Goal: Task Accomplishment & Management: Use online tool/utility

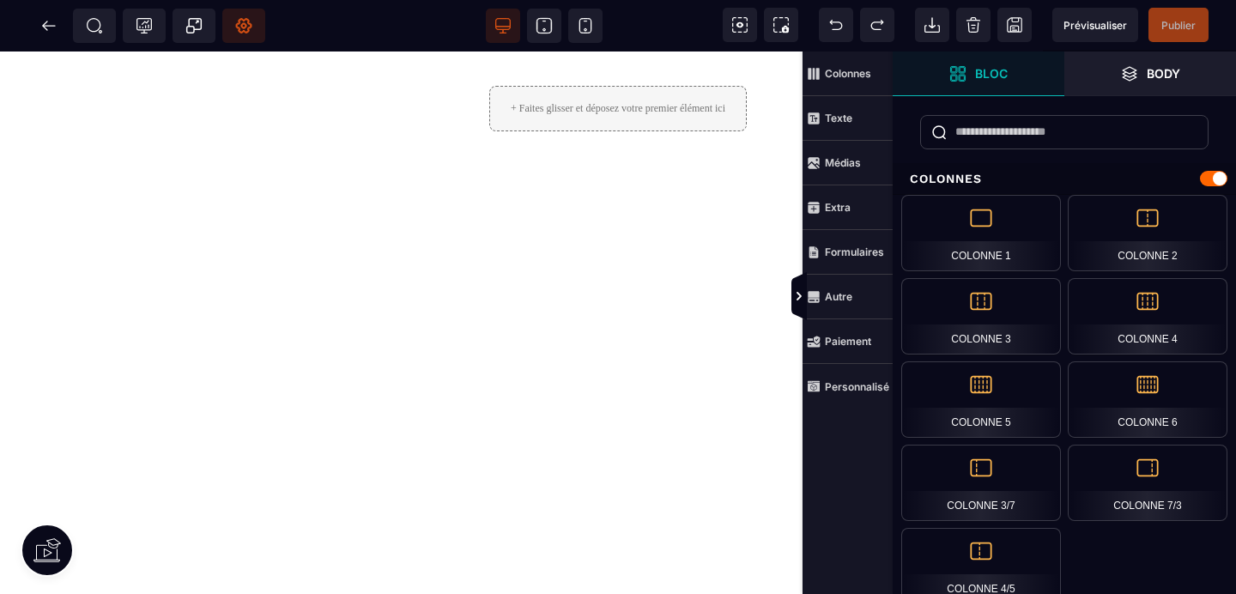
click at [236, 35] on span "Réglages Body" at bounding box center [243, 26] width 43 height 34
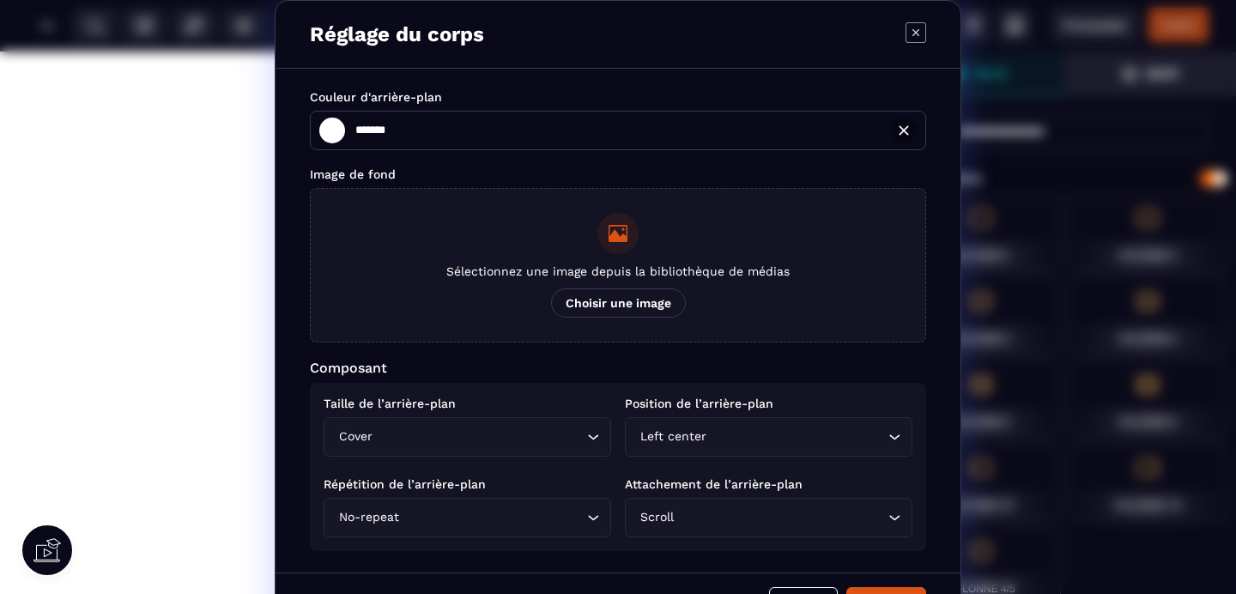
click at [585, 299] on span "Choisir une image" at bounding box center [618, 302] width 135 height 29
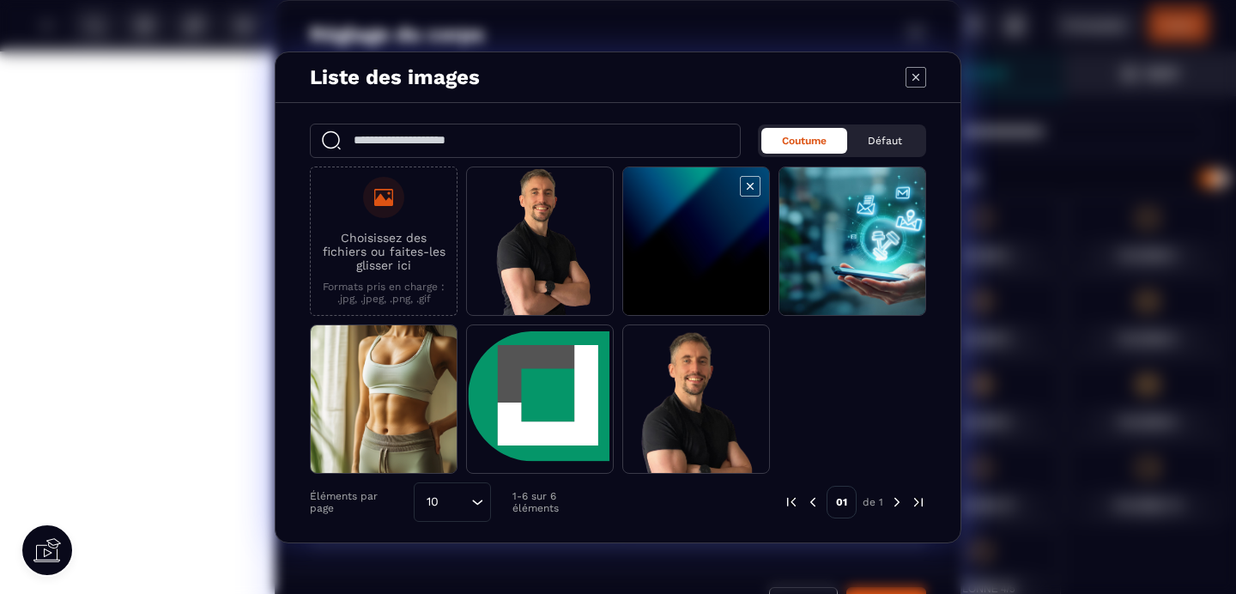
click at [704, 279] on span "Modal window" at bounding box center [696, 241] width 146 height 149
click at [696, 276] on span "Modal window" at bounding box center [696, 241] width 146 height 149
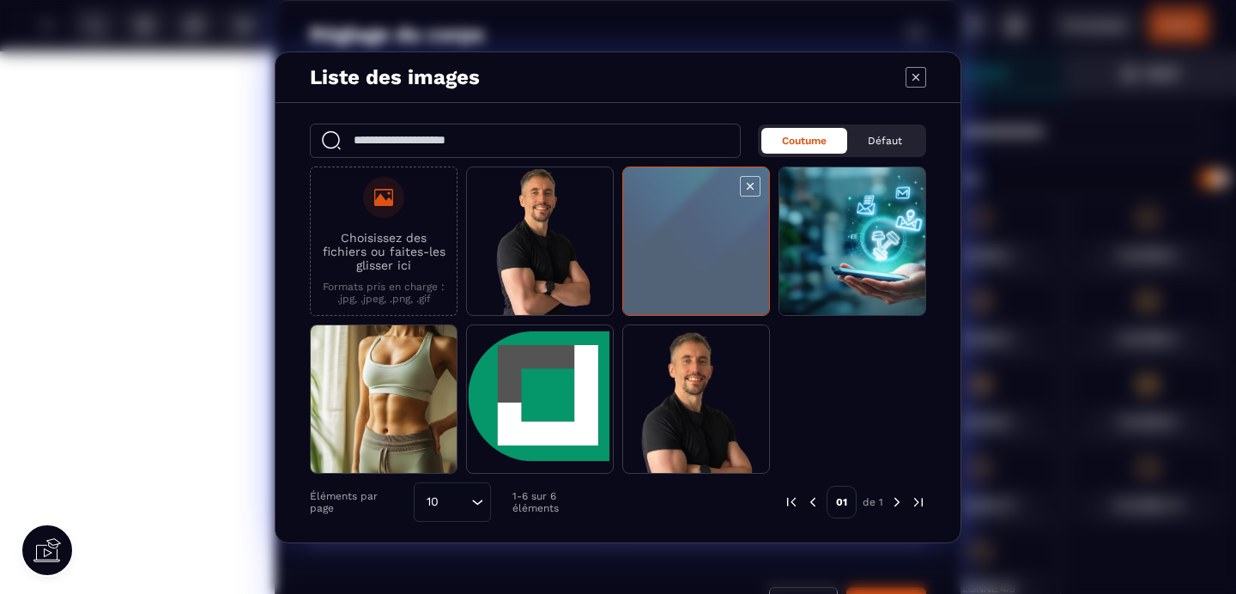
click at [696, 276] on span "Modal window" at bounding box center [696, 241] width 146 height 149
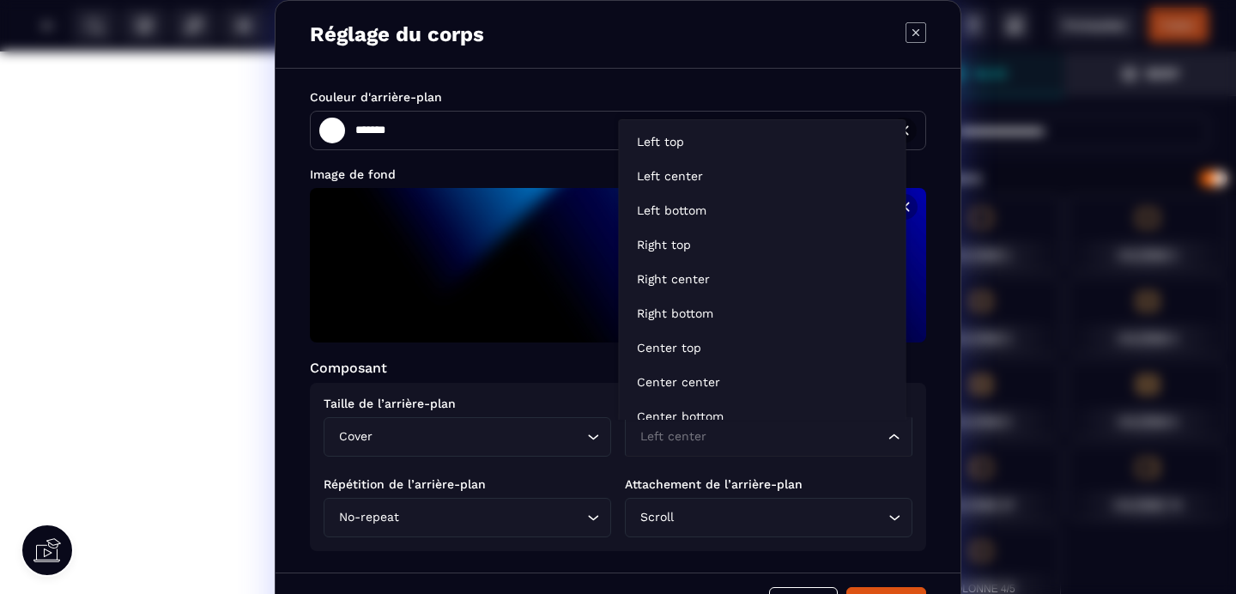
click at [690, 446] on div "Left center" at bounding box center [760, 437] width 252 height 19
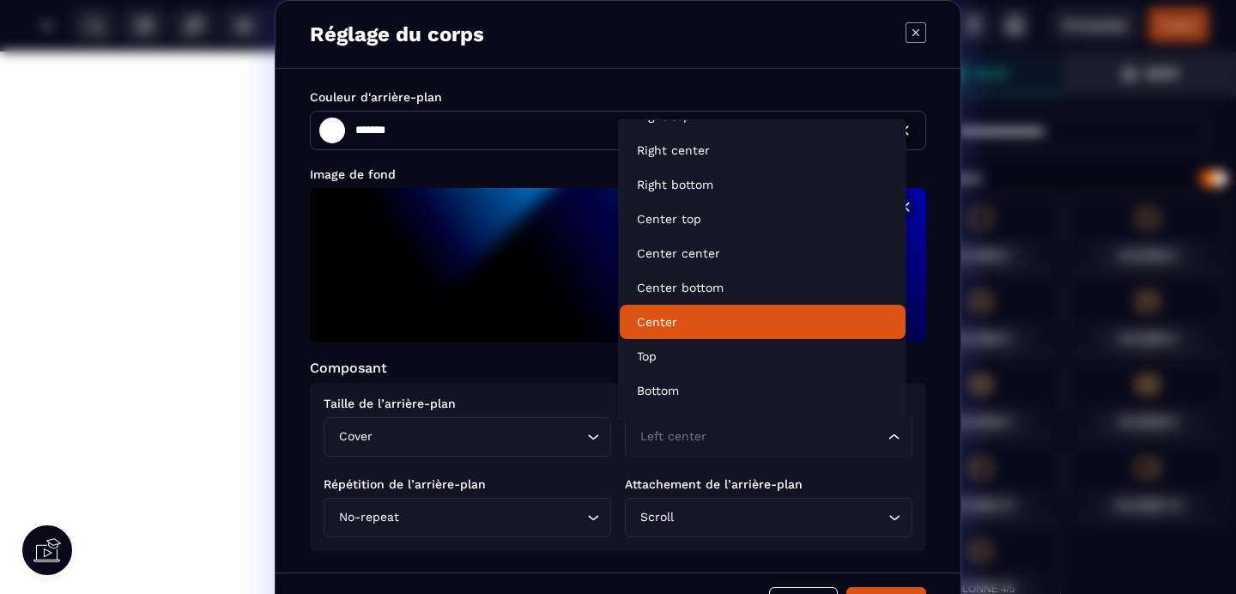
scroll to position [190, 0]
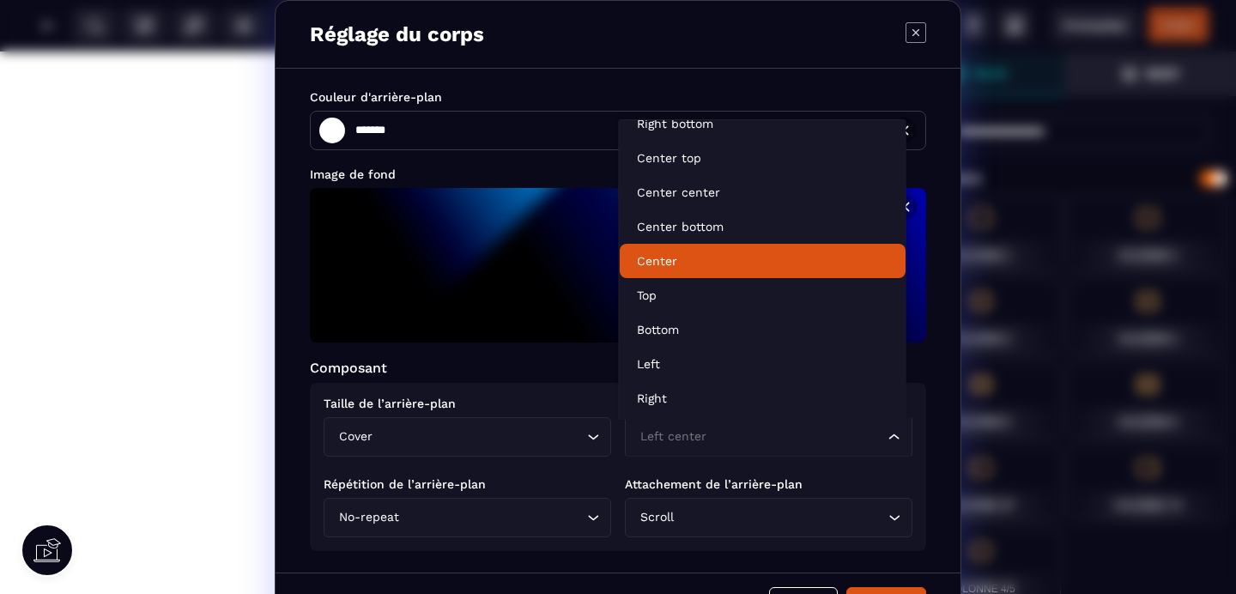
click at [690, 253] on p "Center" at bounding box center [763, 260] width 252 height 17
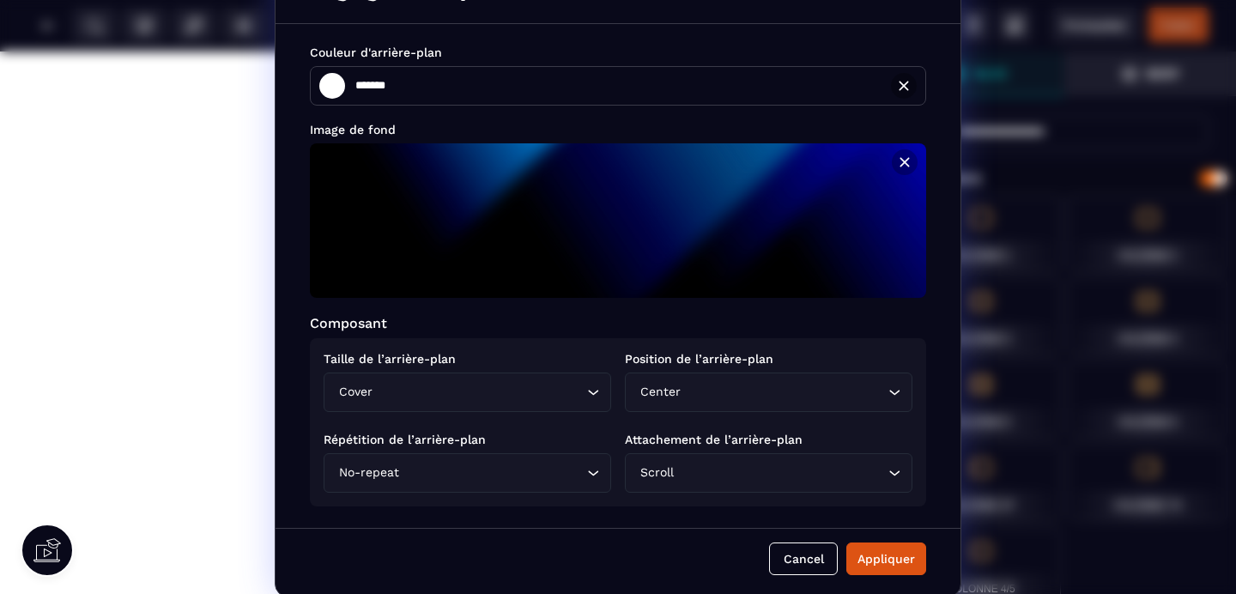
scroll to position [50, 0]
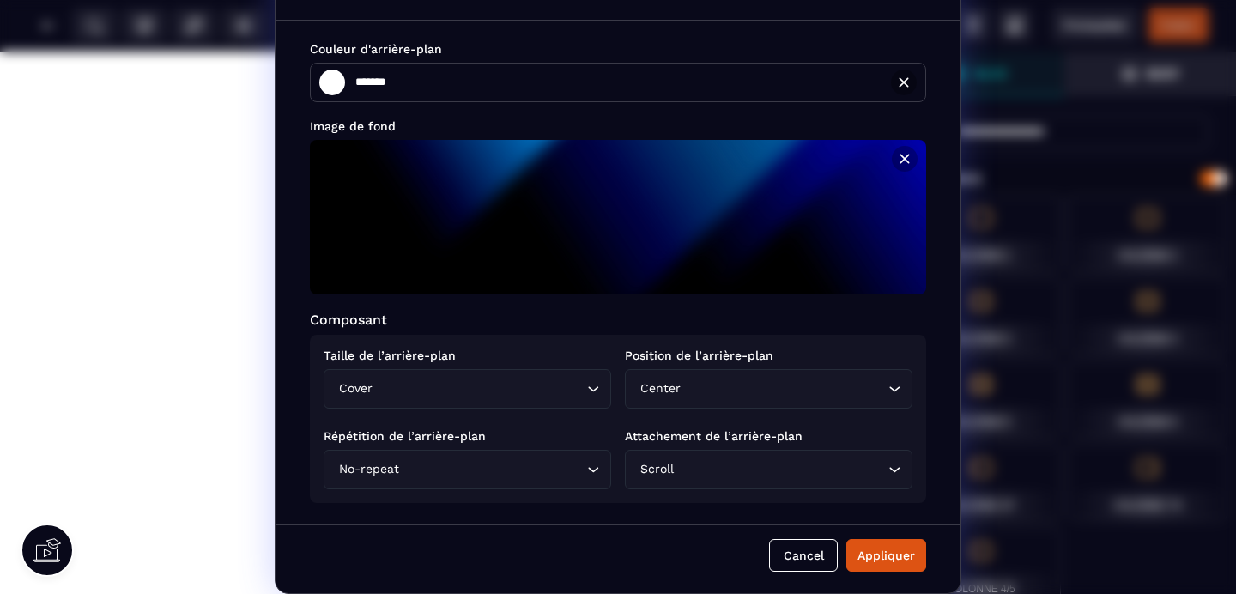
click at [746, 458] on div "Scroll Loading..." at bounding box center [769, 469] width 288 height 39
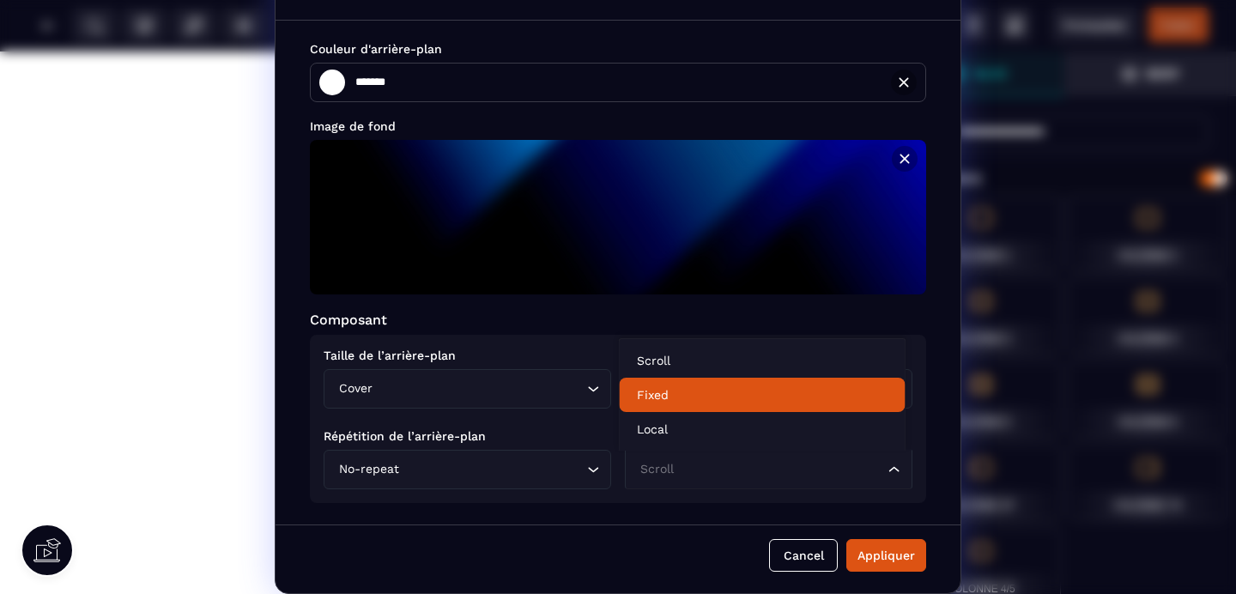
click at [677, 401] on p "Fixed" at bounding box center [763, 394] width 252 height 17
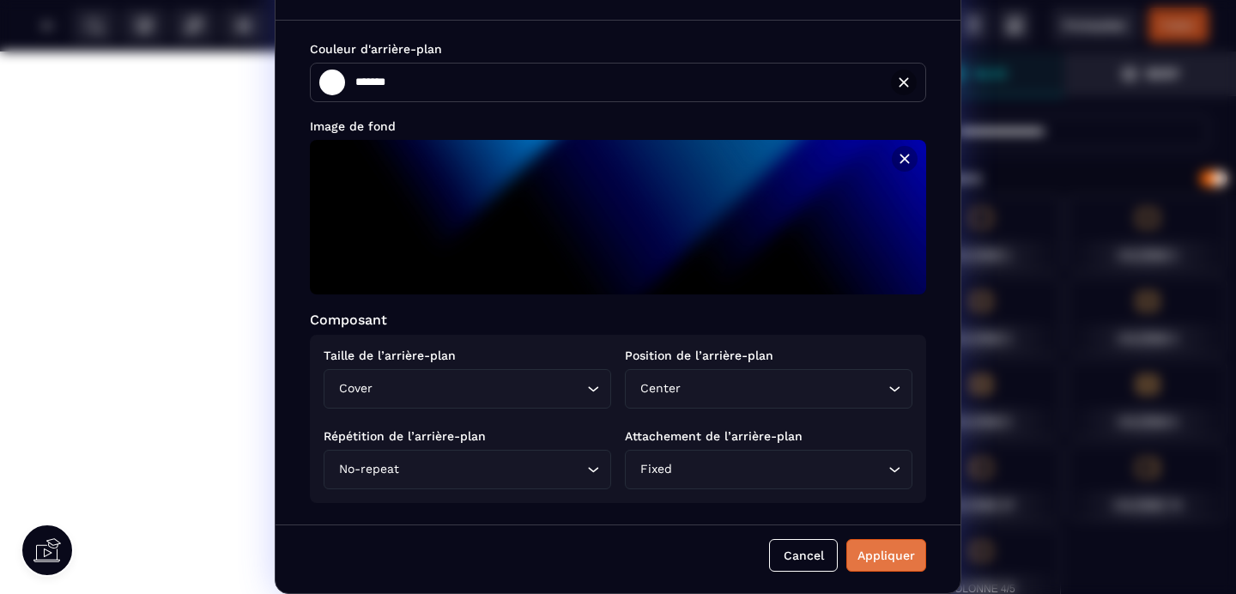
click at [863, 560] on div "Appliquer" at bounding box center [887, 555] width 58 height 17
type input "*******"
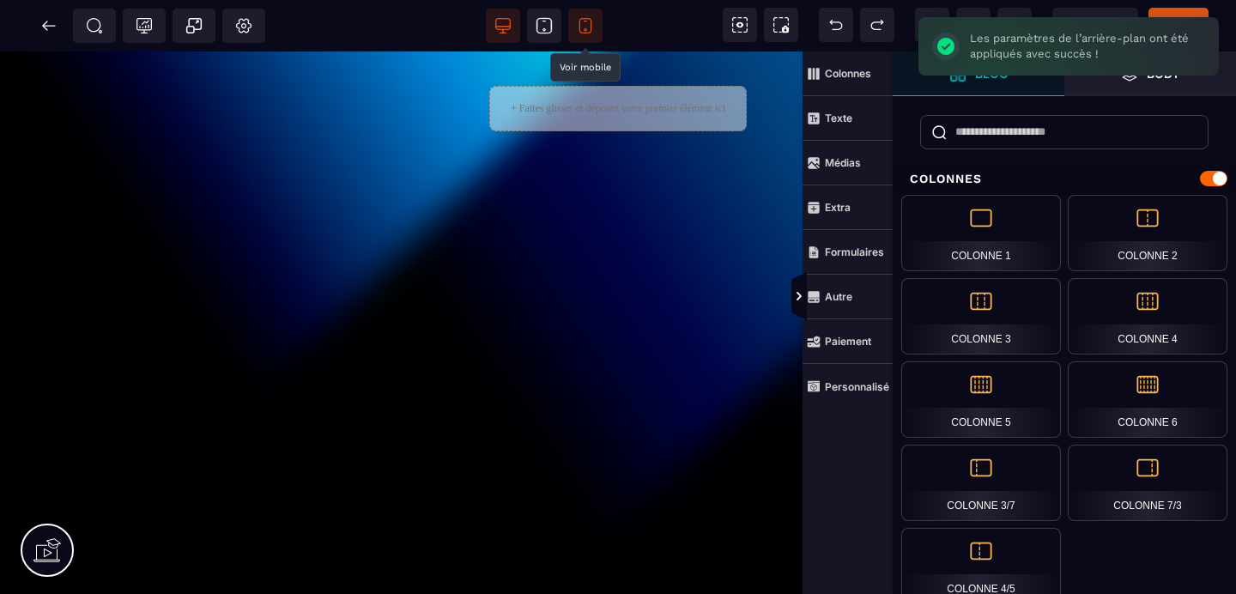
click at [577, 30] on icon at bounding box center [585, 25] width 17 height 17
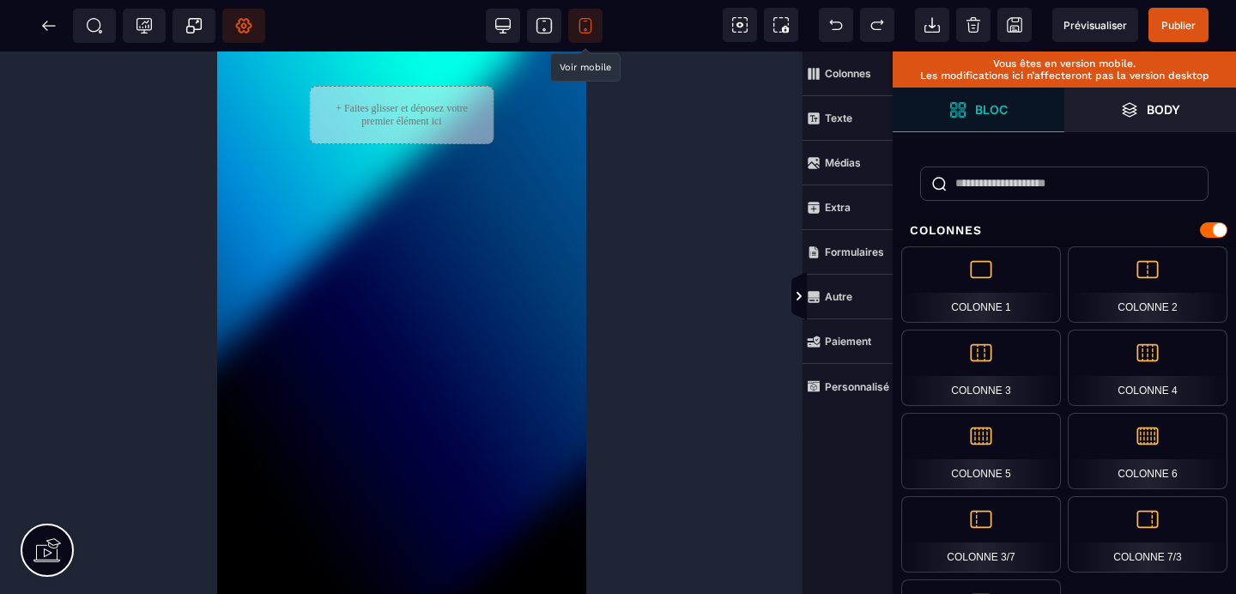
click at [240, 20] on icon at bounding box center [243, 25] width 17 height 17
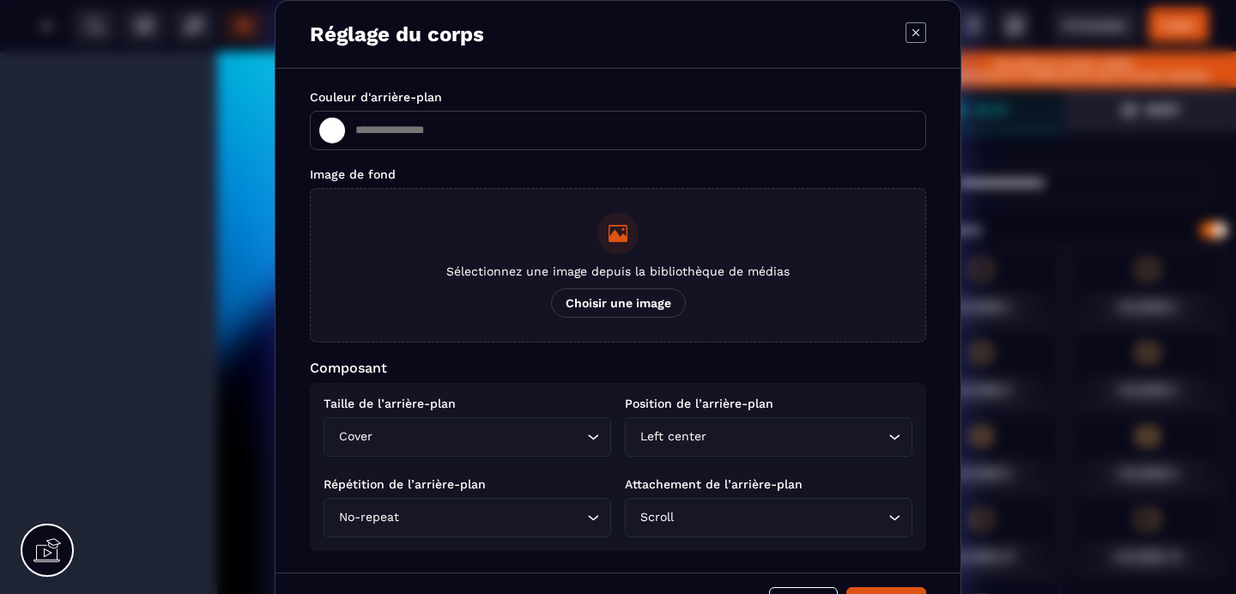
click at [598, 283] on button "Sélectionnez une image depuis la bibliothèque de médias Choisir une image" at bounding box center [618, 265] width 616 height 155
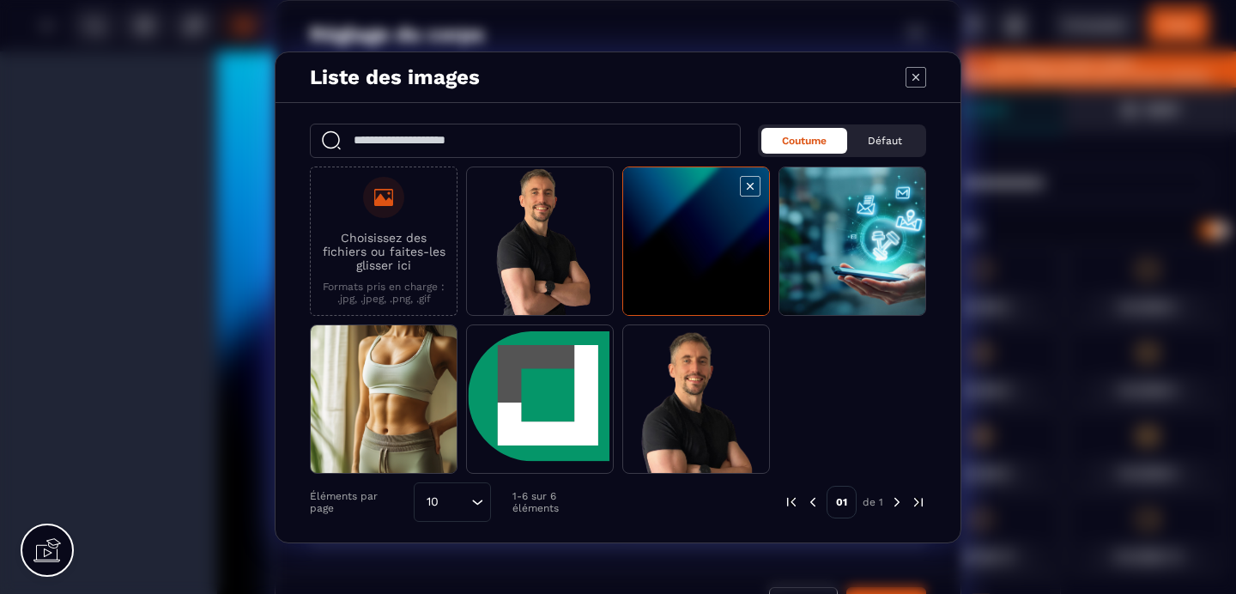
click at [698, 250] on span "Modal window" at bounding box center [696, 241] width 146 height 149
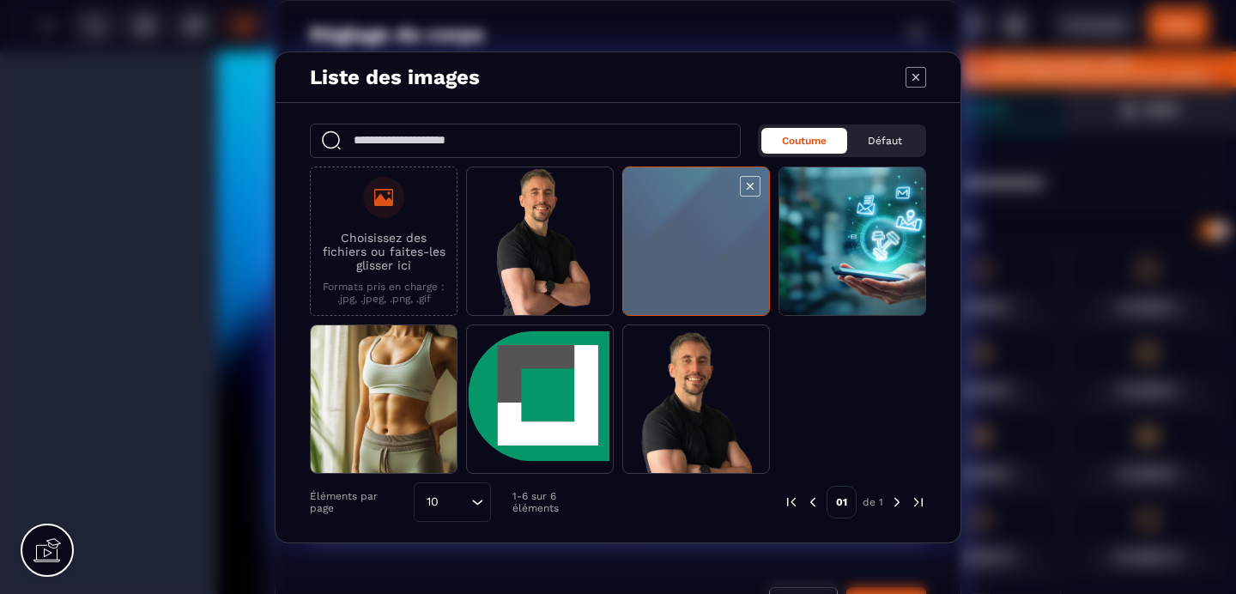
click at [698, 250] on span "Modal window" at bounding box center [696, 241] width 146 height 149
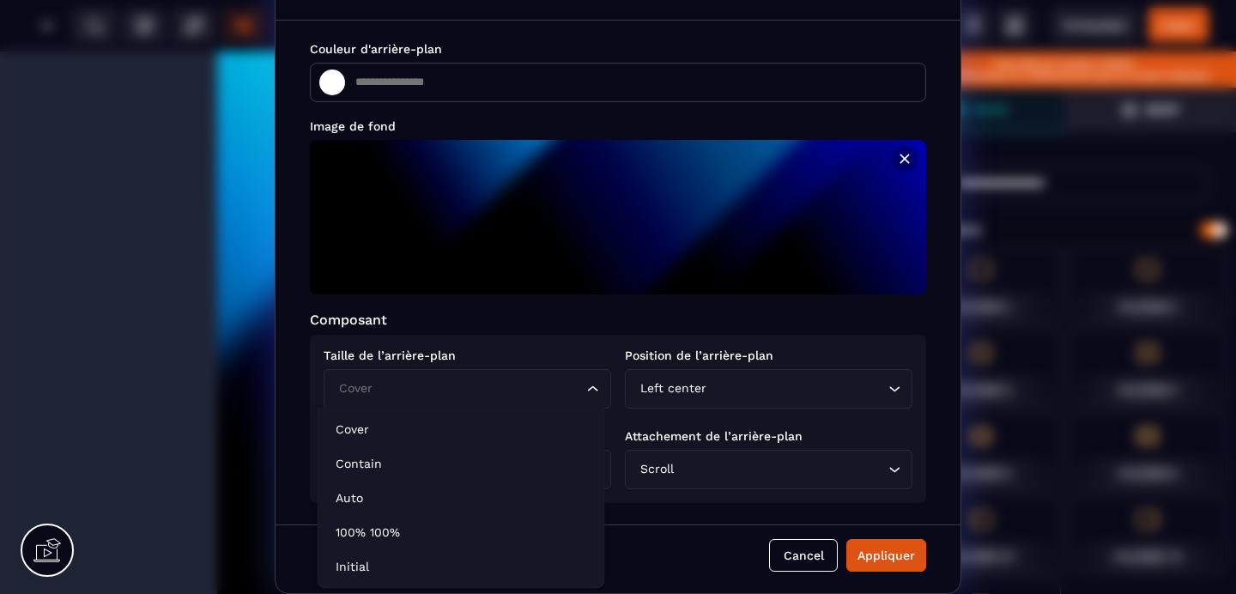
click at [545, 395] on input "Search for option" at bounding box center [459, 388] width 248 height 19
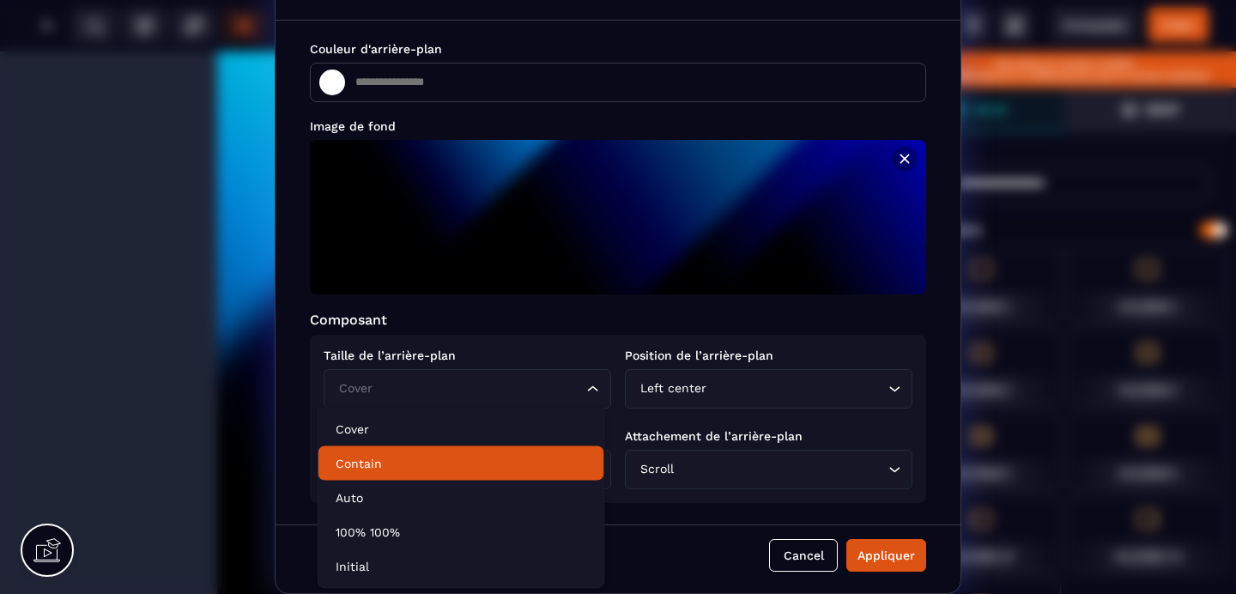
drag, startPoint x: 380, startPoint y: 455, endPoint x: 397, endPoint y: 451, distance: 17.7
click at [380, 455] on p "Contain" at bounding box center [462, 463] width 252 height 17
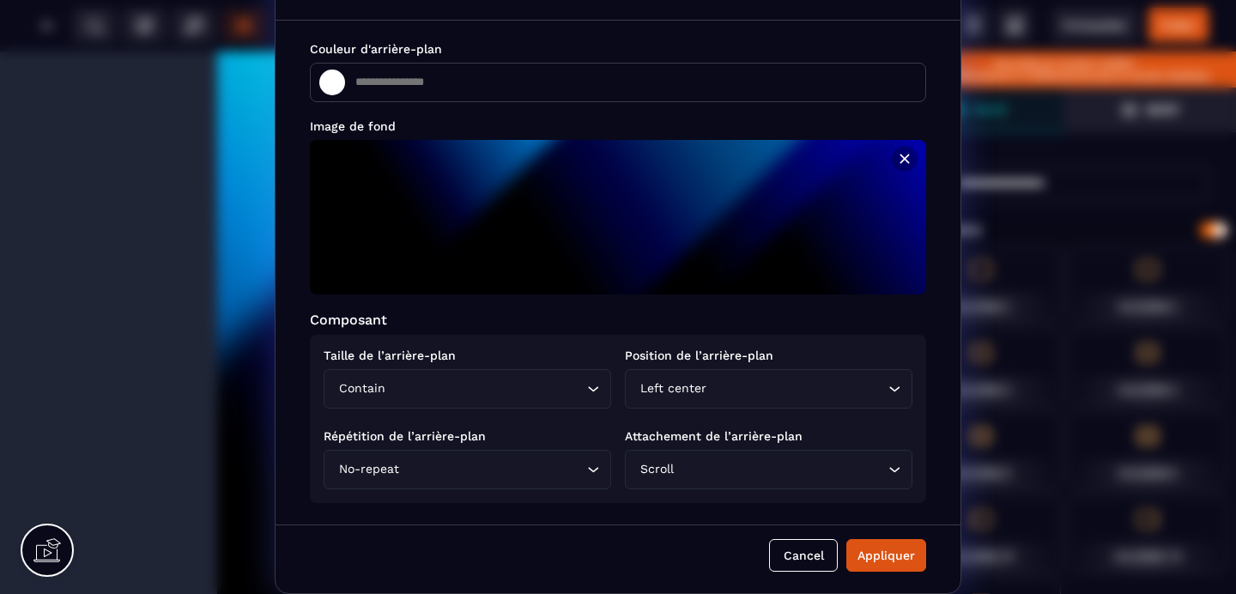
click at [661, 399] on div "Left center Loading..." at bounding box center [769, 388] width 288 height 39
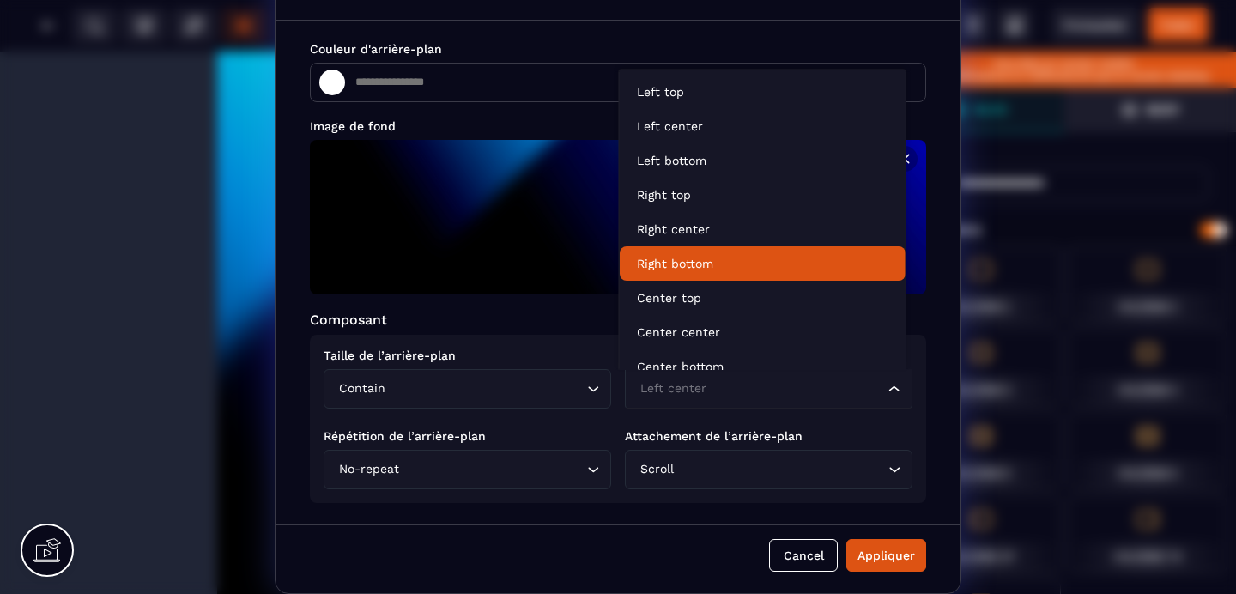
scroll to position [190, 0]
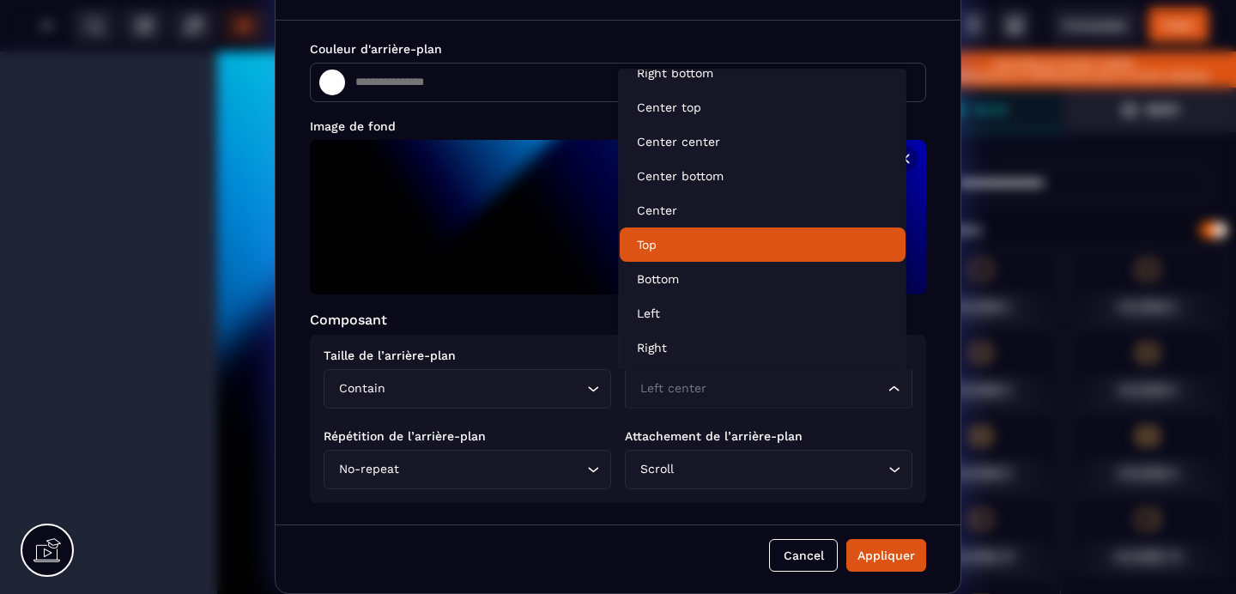
click at [668, 252] on p "Top" at bounding box center [763, 245] width 252 height 17
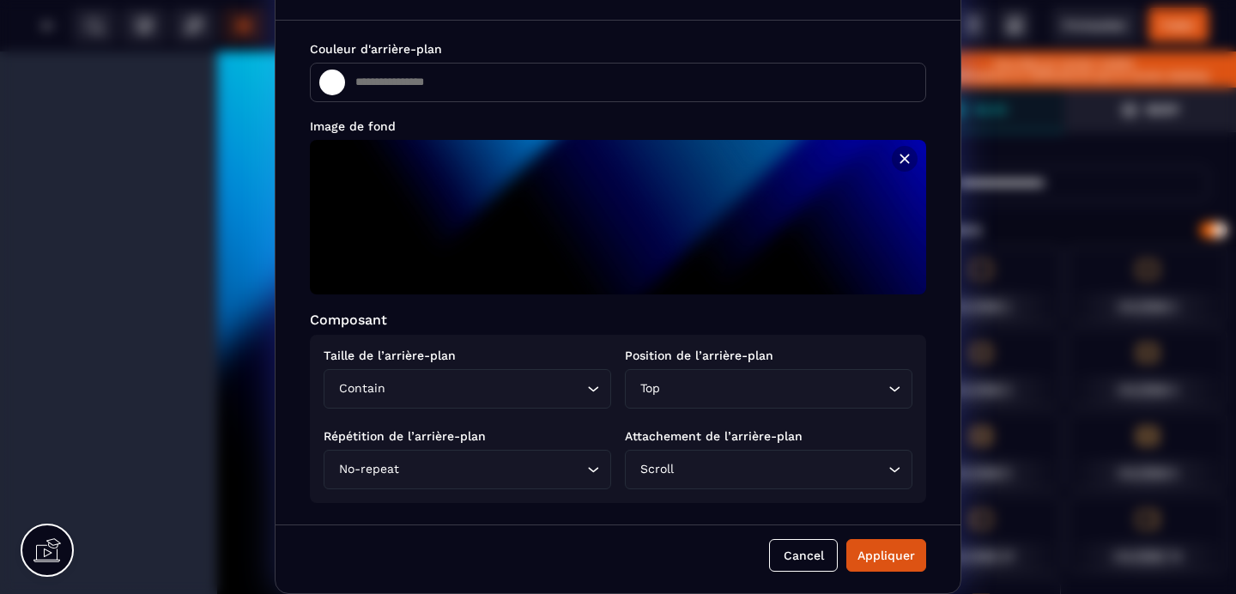
click at [730, 476] on input "Search for option" at bounding box center [780, 469] width 207 height 19
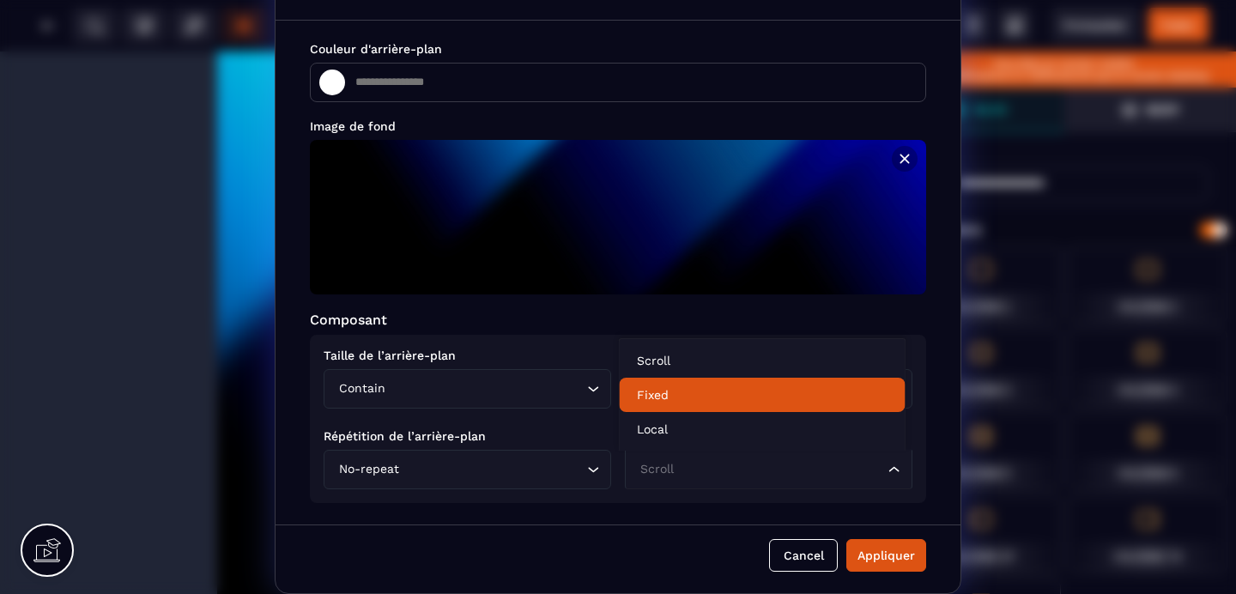
click at [673, 407] on li "Fixed" at bounding box center [763, 395] width 286 height 34
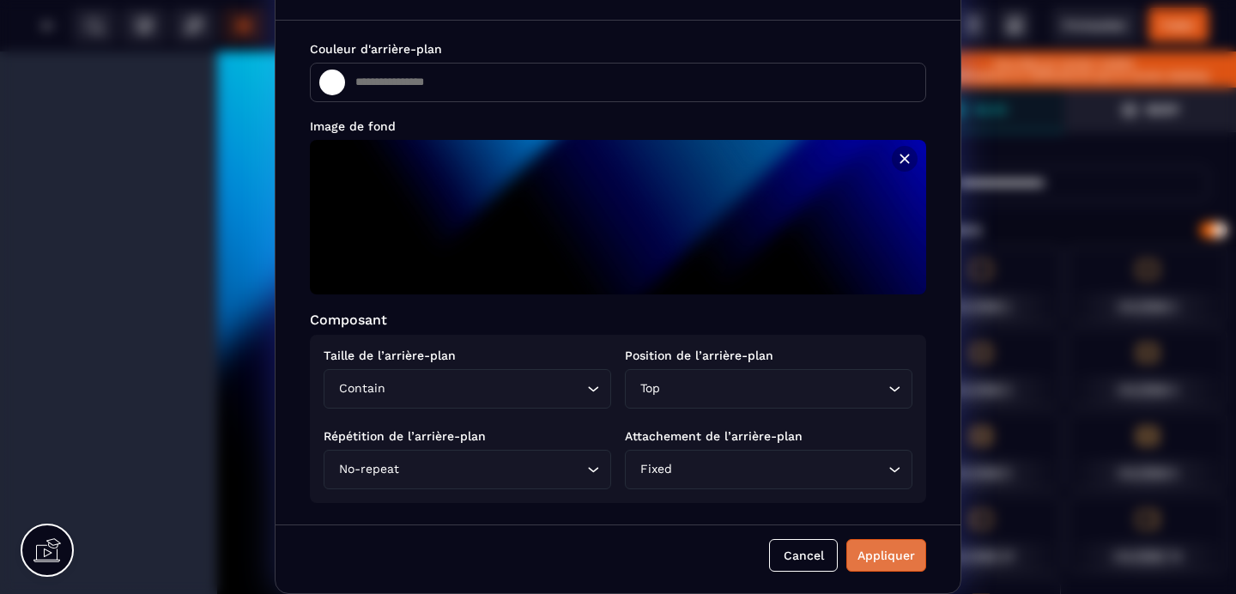
click at [859, 555] on div "Appliquer" at bounding box center [887, 555] width 58 height 17
type input "*******"
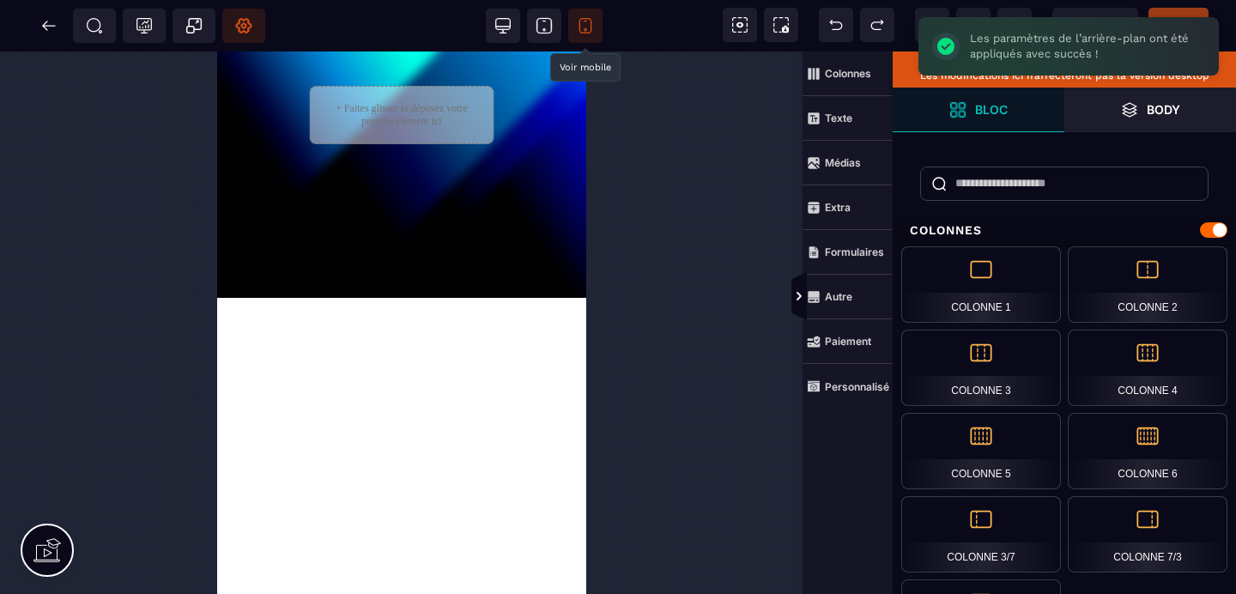
click at [417, 369] on div "+ Faites glisser et déposez votre premier élément ici" at bounding box center [400, 452] width 369 height 800
click at [417, 252] on div "+ Faites glisser et déposez votre premier élément ici" at bounding box center [400, 452] width 369 height 800
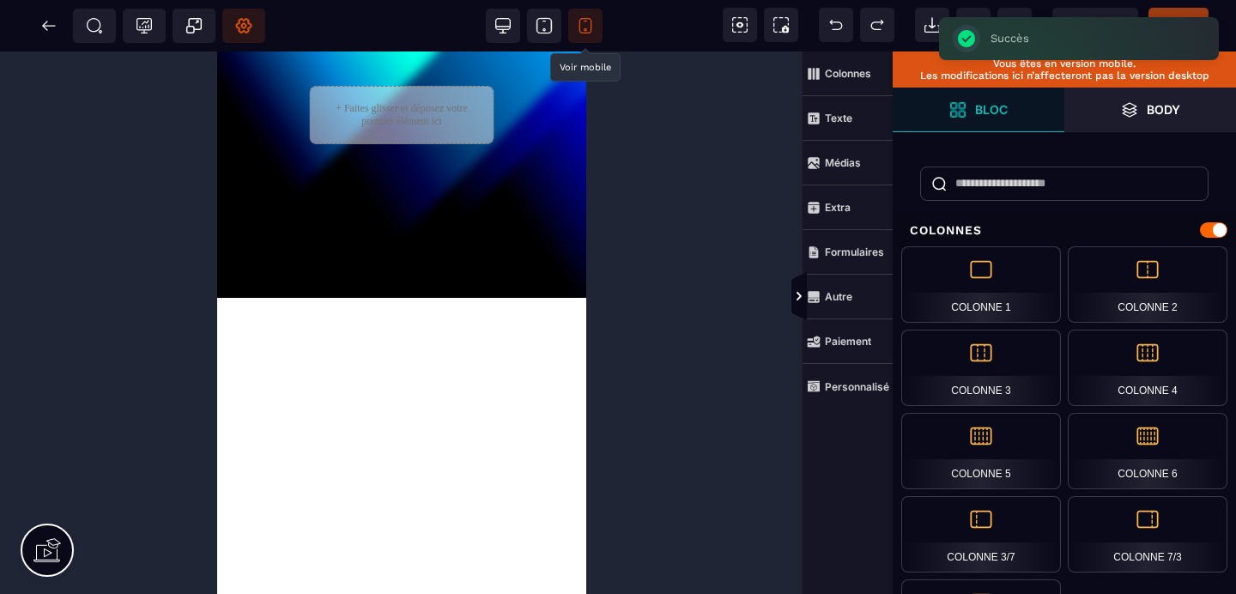
click at [490, 402] on div "+ Faites glisser et déposez votre premier élément ici" at bounding box center [400, 452] width 369 height 800
click at [240, 30] on icon at bounding box center [243, 26] width 15 height 15
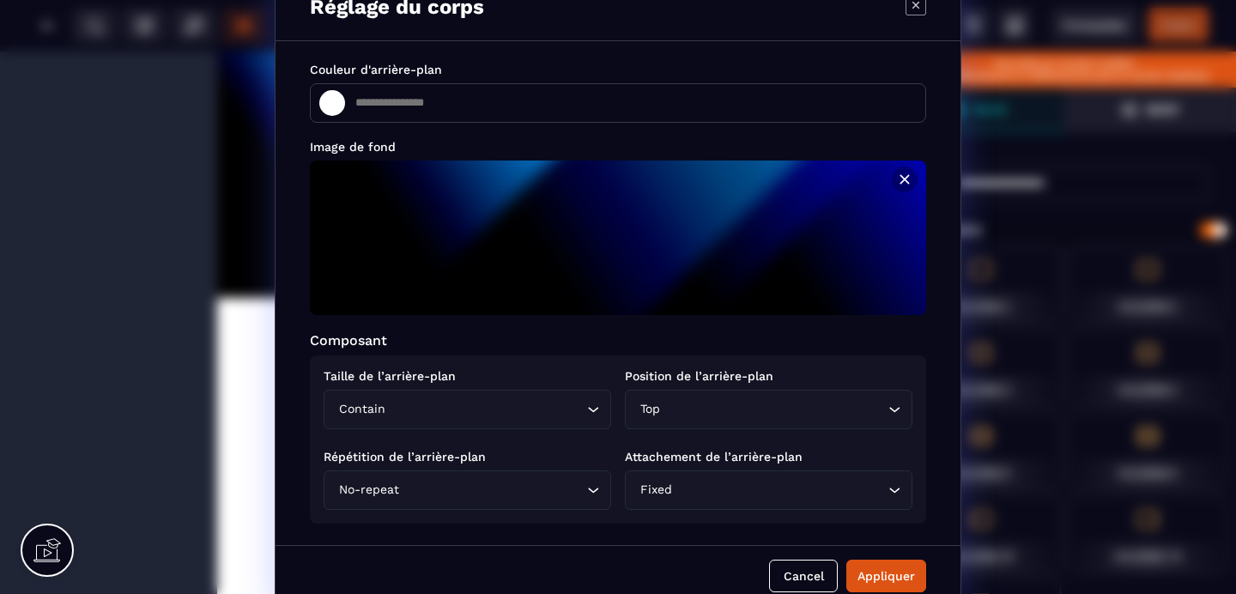
scroll to position [50, 0]
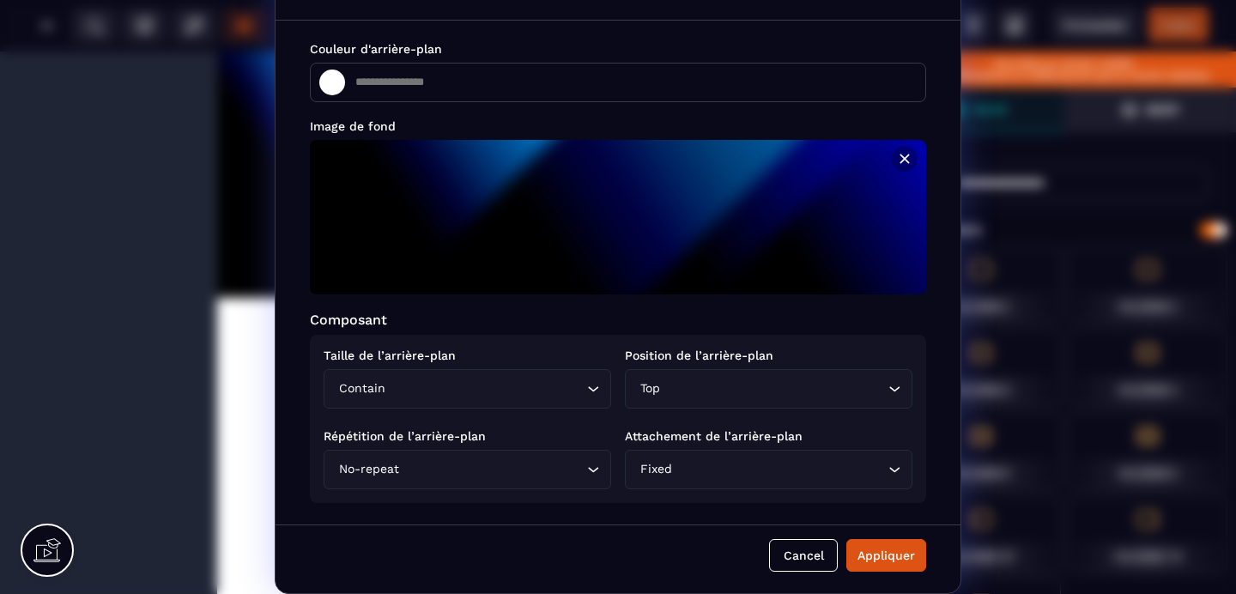
click at [331, 82] on input "*******" at bounding box center [340, 82] width 43 height 23
click at [619, 123] on div "Image de fond" at bounding box center [618, 126] width 616 height 14
click at [449, 70] on div "*******" at bounding box center [618, 82] width 616 height 39
click at [449, 82] on input "Modal window" at bounding box center [635, 83] width 563 height 14
click at [485, 120] on div "Image de fond" at bounding box center [618, 126] width 616 height 14
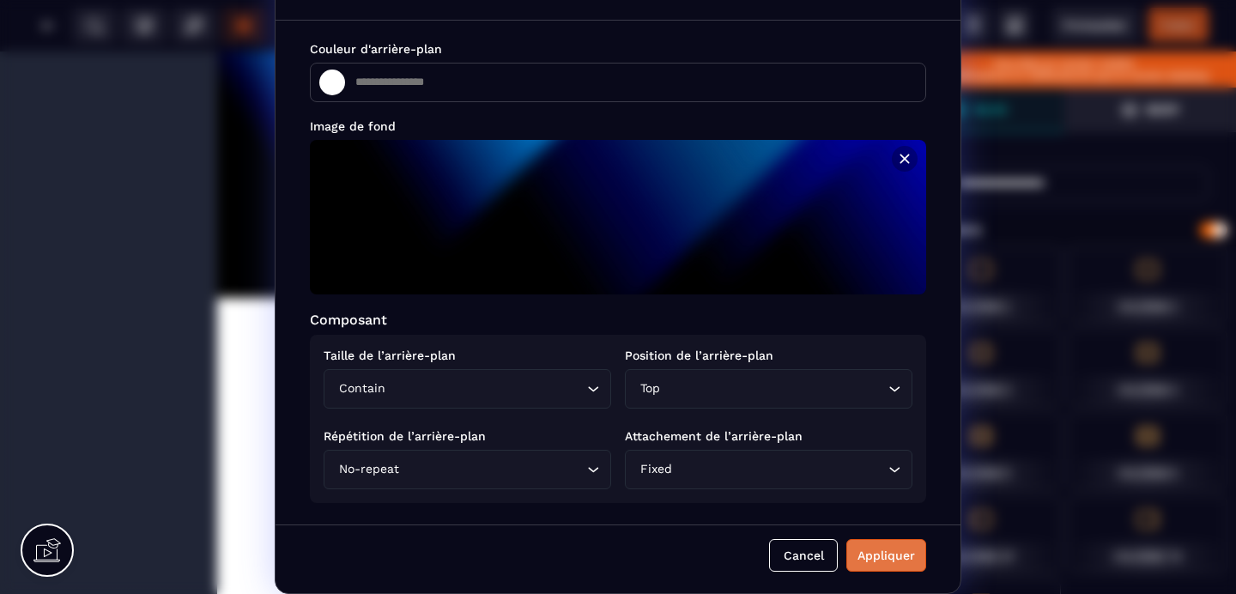
click at [881, 547] on button "Appliquer" at bounding box center [886, 555] width 80 height 33
type input "*******"
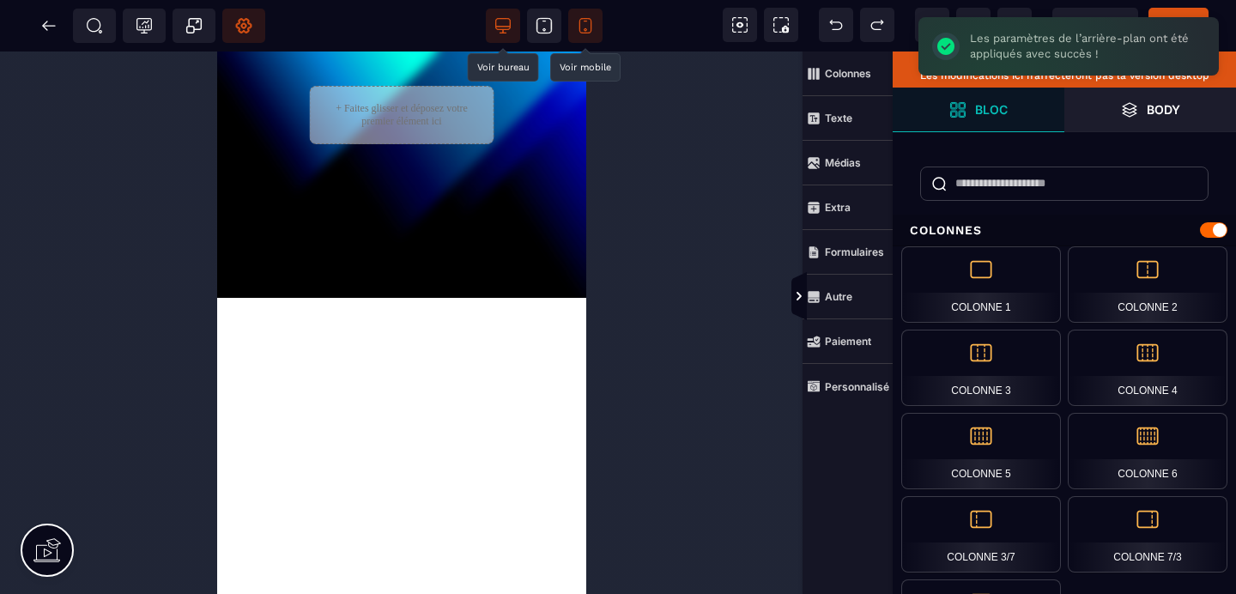
click at [506, 21] on icon at bounding box center [502, 25] width 17 height 17
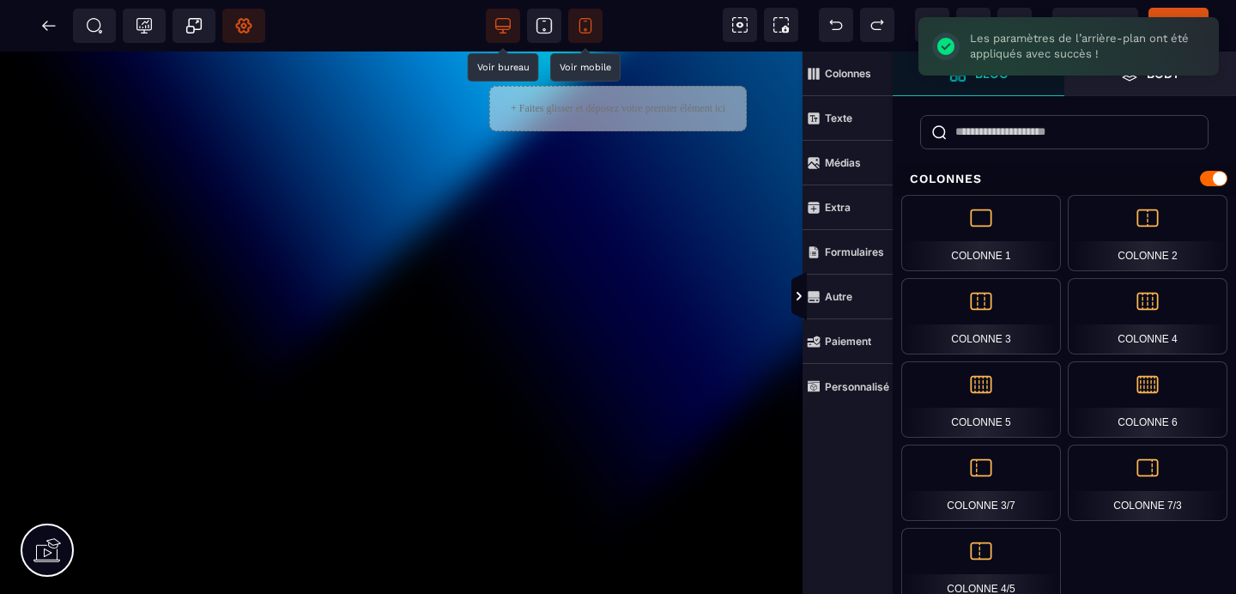
scroll to position [0, 0]
click at [544, 31] on icon at bounding box center [544, 25] width 17 height 17
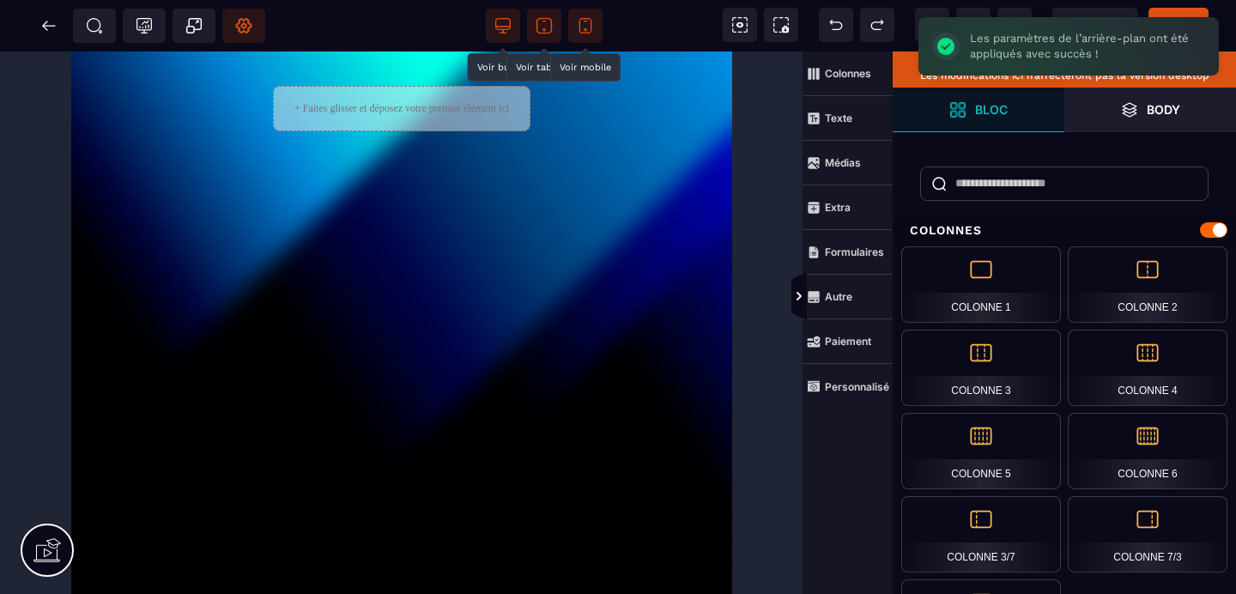
click at [594, 27] on span at bounding box center [585, 26] width 34 height 34
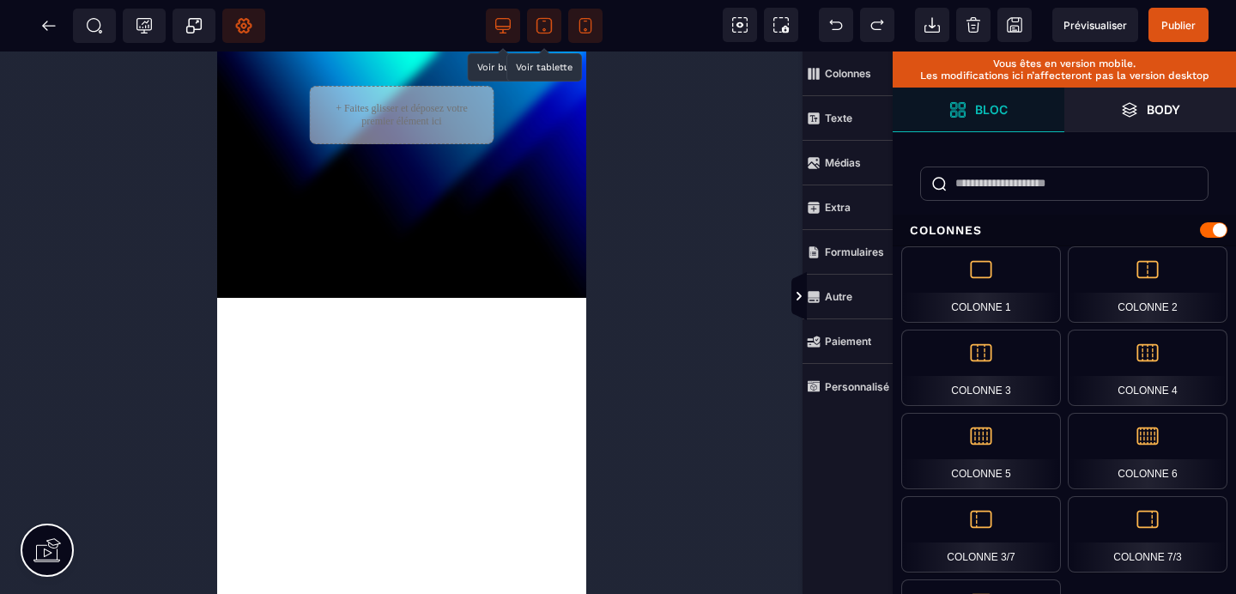
click at [455, 373] on div "+ Faites glisser et déposez votre premier élément ici" at bounding box center [400, 452] width 369 height 800
click at [449, 205] on div "+ Faites glisser et déposez votre premier élément ici" at bounding box center [400, 452] width 369 height 800
click at [1173, 30] on span "Publier" at bounding box center [1179, 25] width 34 height 13
click at [48, 27] on icon at bounding box center [48, 25] width 17 height 17
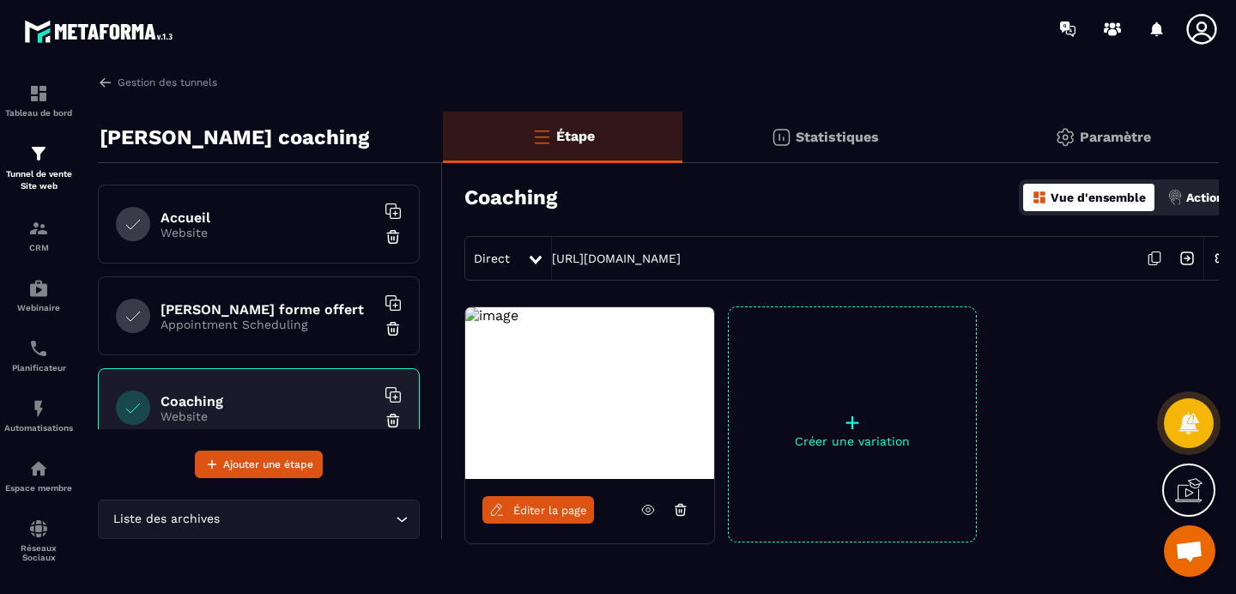
click at [560, 515] on span "Éditer la page" at bounding box center [550, 510] width 74 height 13
